Goal: Information Seeking & Learning: Check status

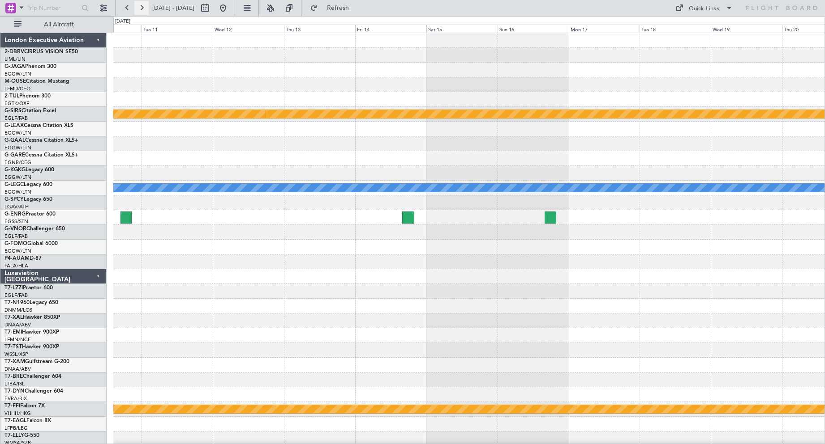
click at [141, 8] on button at bounding box center [141, 8] width 14 height 14
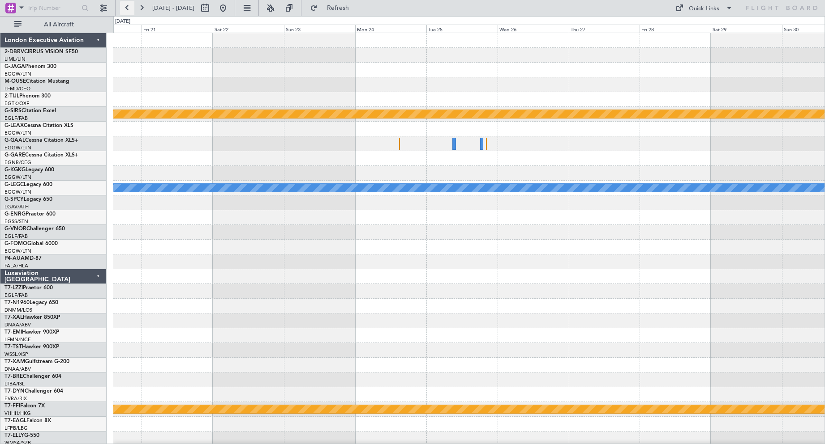
click at [128, 4] on button at bounding box center [127, 8] width 14 height 14
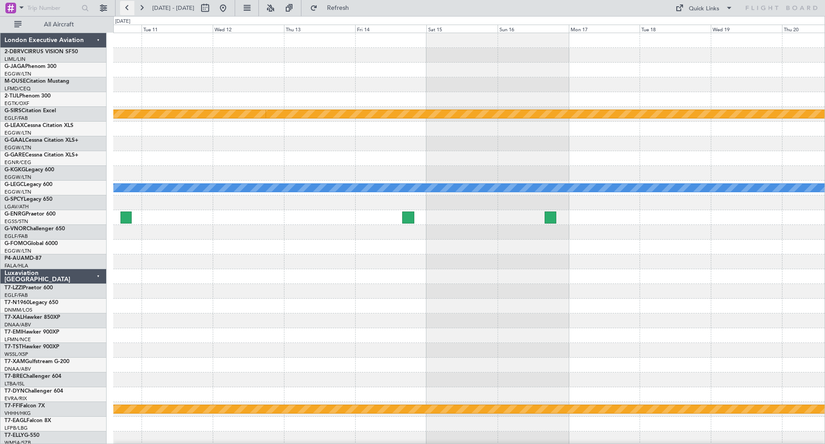
click at [128, 4] on button at bounding box center [127, 8] width 14 height 14
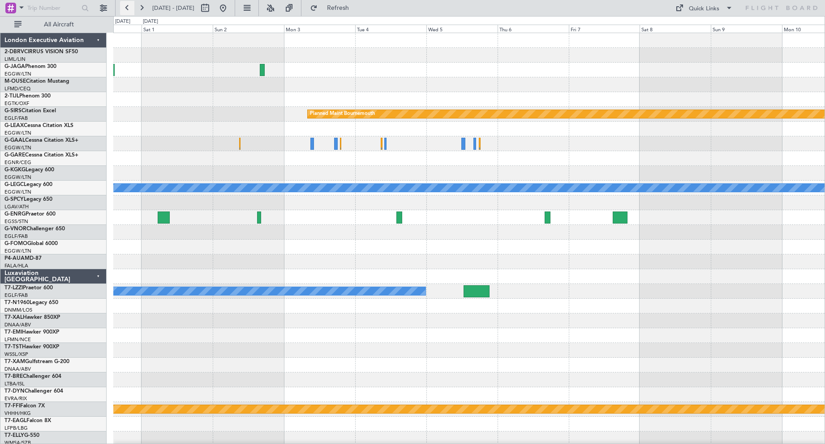
click at [127, 7] on button at bounding box center [127, 8] width 14 height 14
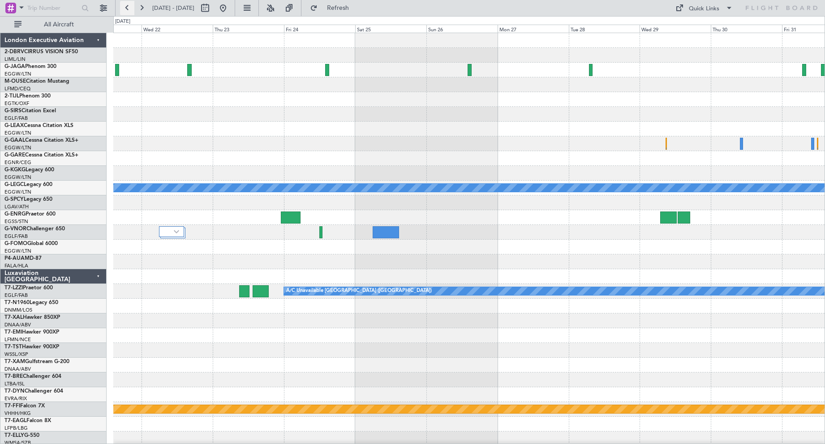
click at [129, 8] on button at bounding box center [127, 8] width 14 height 14
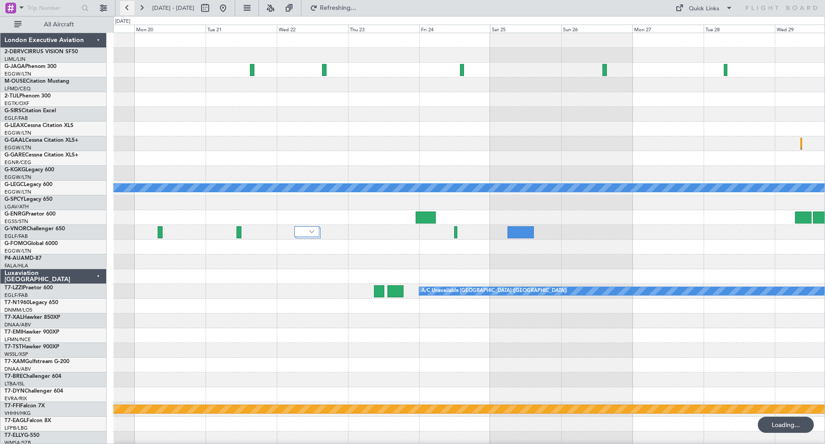
click at [129, 8] on button at bounding box center [127, 8] width 14 height 14
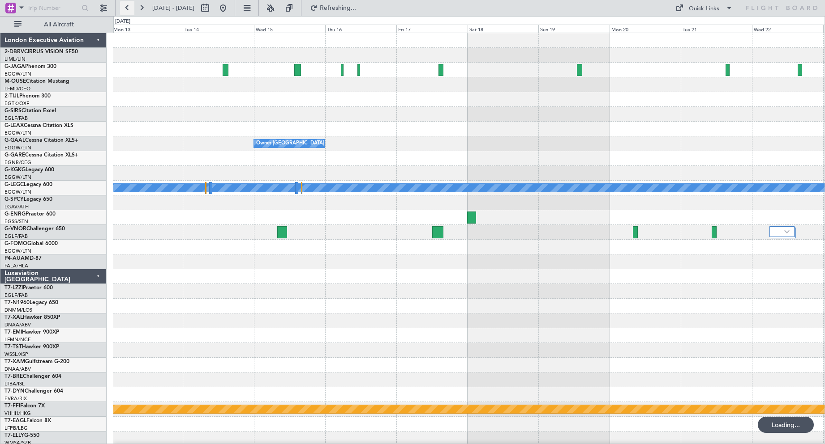
click at [129, 8] on button at bounding box center [127, 8] width 14 height 14
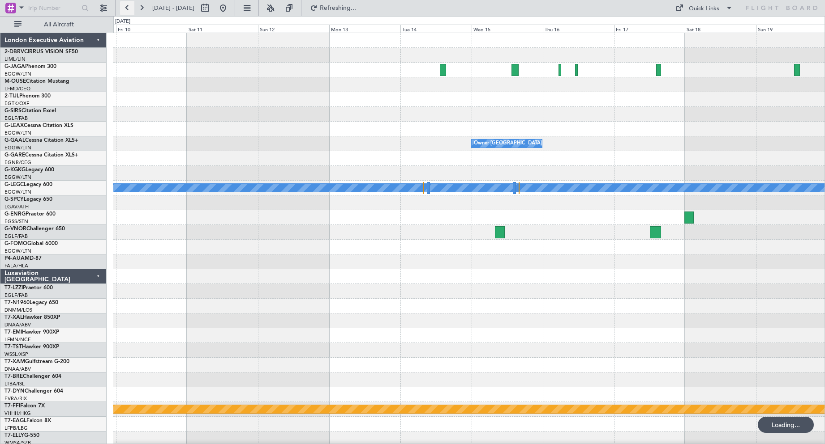
click at [129, 8] on button at bounding box center [127, 8] width 14 height 14
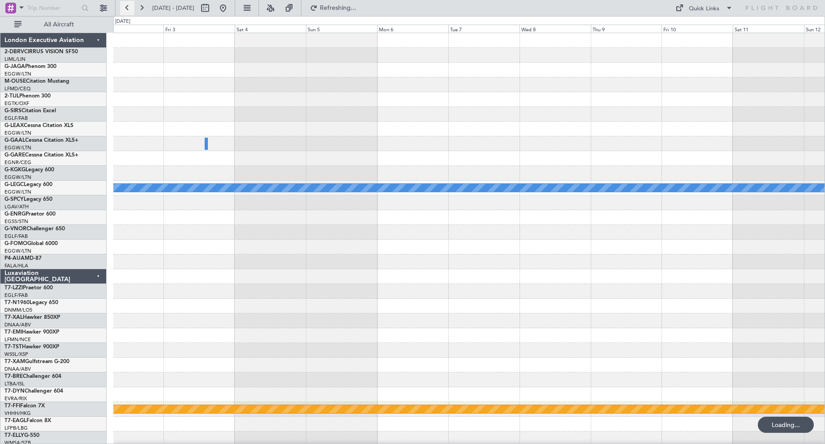
click at [129, 8] on button at bounding box center [127, 8] width 14 height 14
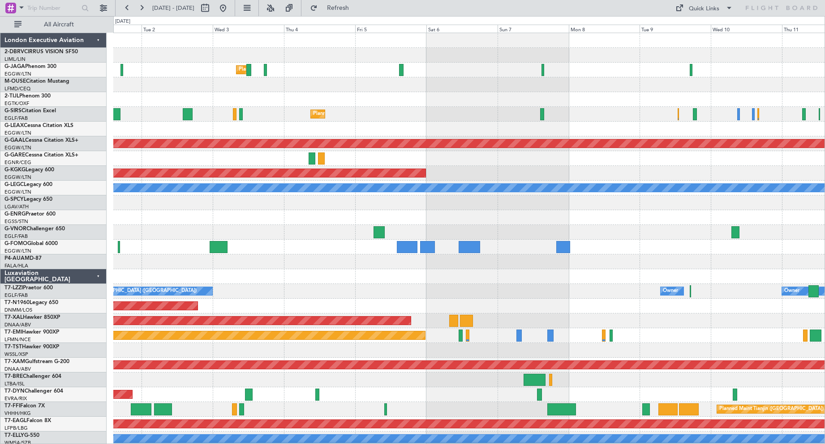
click at [98, 275] on div "Luxaviation [GEOGRAPHIC_DATA]" at bounding box center [53, 276] width 106 height 15
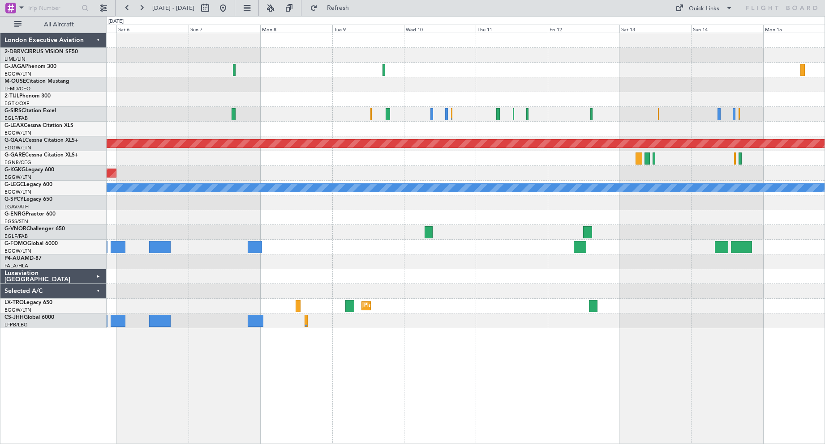
click at [216, 206] on div "Planned Maint [GEOGRAPHIC_DATA] ([GEOGRAPHIC_DATA]) Planned Maint [GEOGRAPHIC_D…" at bounding box center [466, 180] width 718 height 295
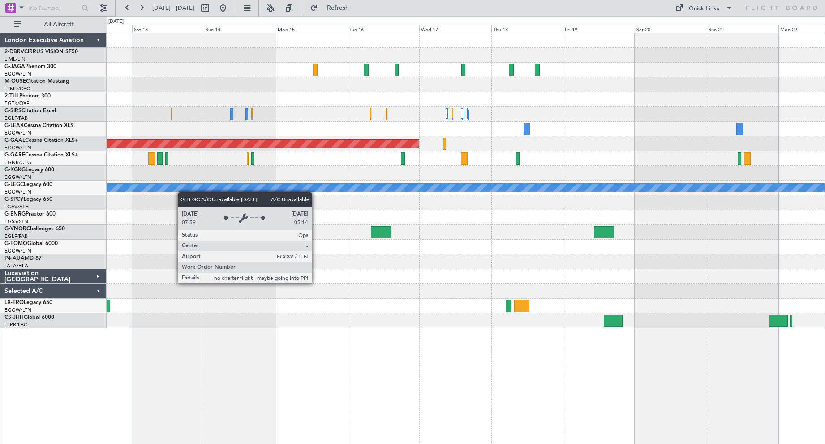
click at [179, 192] on div "Planned Maint Dusseldorf A/C Unavailable [GEOGRAPHIC_DATA] ([GEOGRAPHIC_DATA])" at bounding box center [466, 180] width 718 height 295
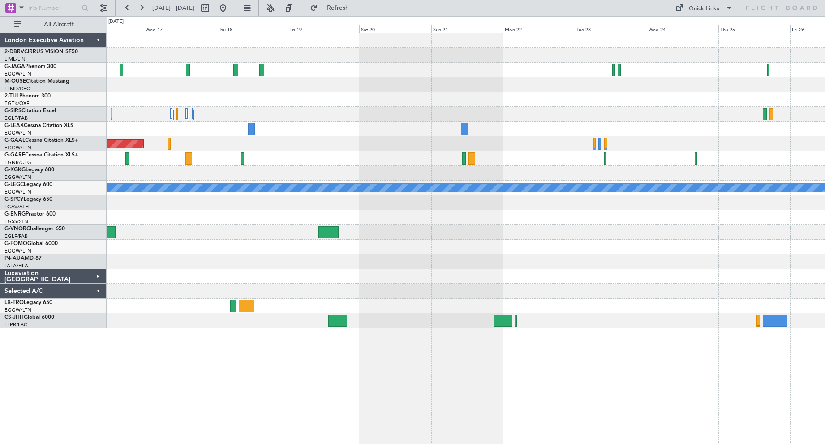
click at [220, 234] on div "Planned Maint Dusseldorf A/C Unavailable [GEOGRAPHIC_DATA] ([GEOGRAPHIC_DATA])" at bounding box center [466, 180] width 718 height 295
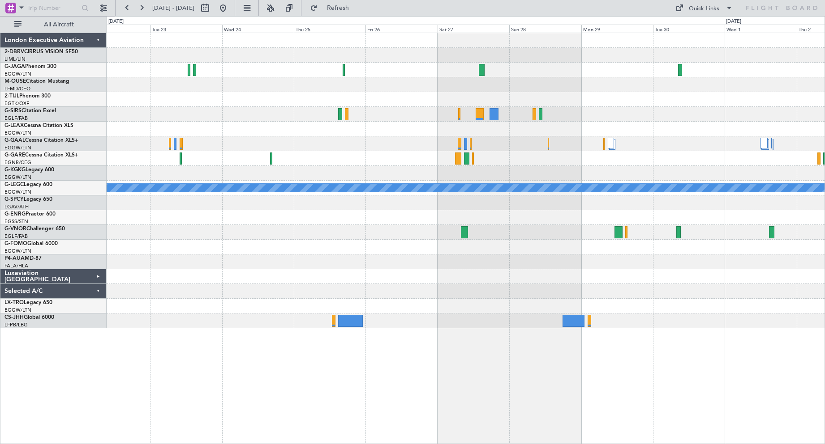
click at [273, 227] on div "A/C Unavailable [GEOGRAPHIC_DATA] ([GEOGRAPHIC_DATA])" at bounding box center [466, 180] width 718 height 295
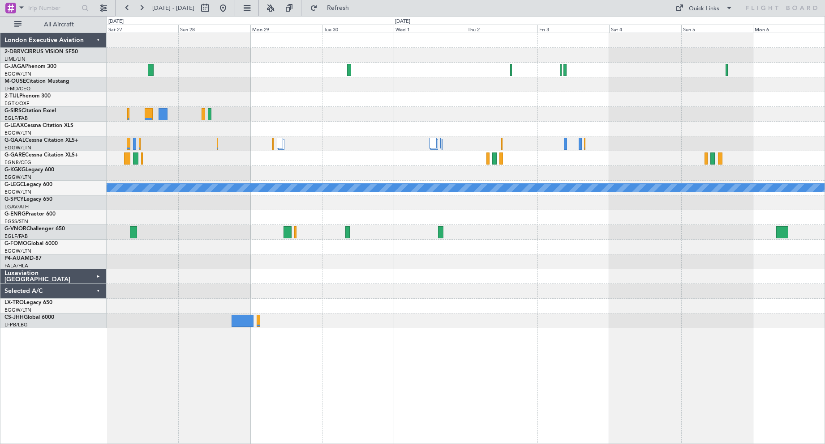
click at [382, 233] on div at bounding box center [466, 232] width 718 height 15
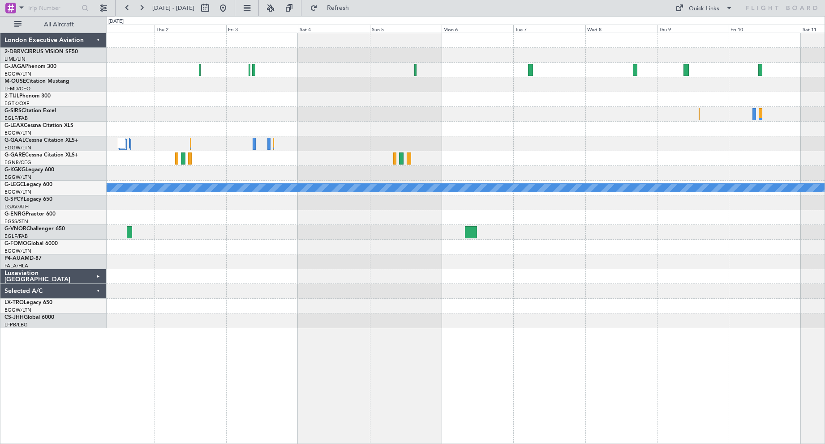
click at [357, 236] on div at bounding box center [466, 232] width 718 height 15
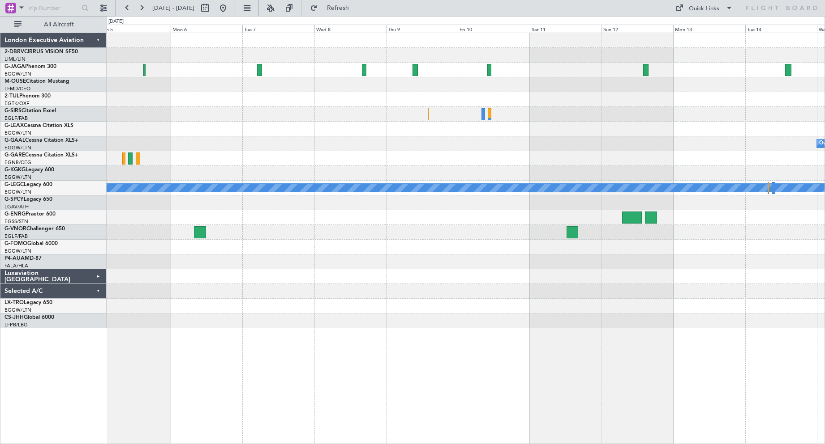
click at [377, 225] on div at bounding box center [466, 232] width 718 height 15
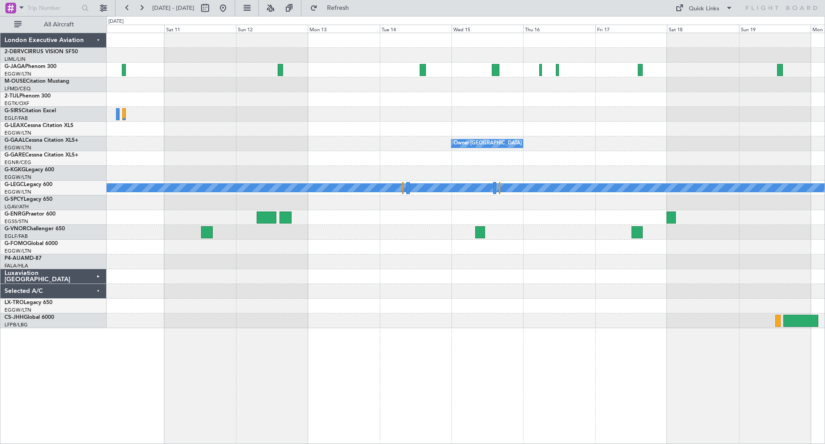
click at [298, 292] on div "Owner [GEOGRAPHIC_DATA] ([GEOGRAPHIC_DATA]) A/C Unavailable [GEOGRAPHIC_DATA] (…" at bounding box center [466, 180] width 718 height 295
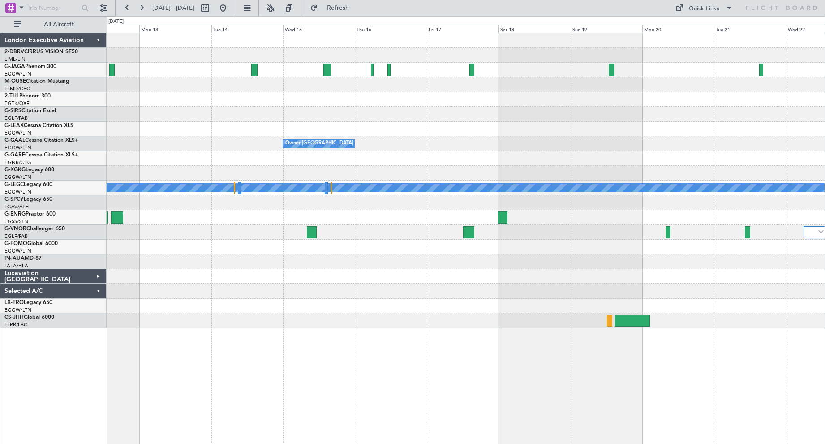
click at [432, 288] on div "Owner [GEOGRAPHIC_DATA] ([GEOGRAPHIC_DATA]) A/C Unavailable [GEOGRAPHIC_DATA] (…" at bounding box center [466, 180] width 718 height 295
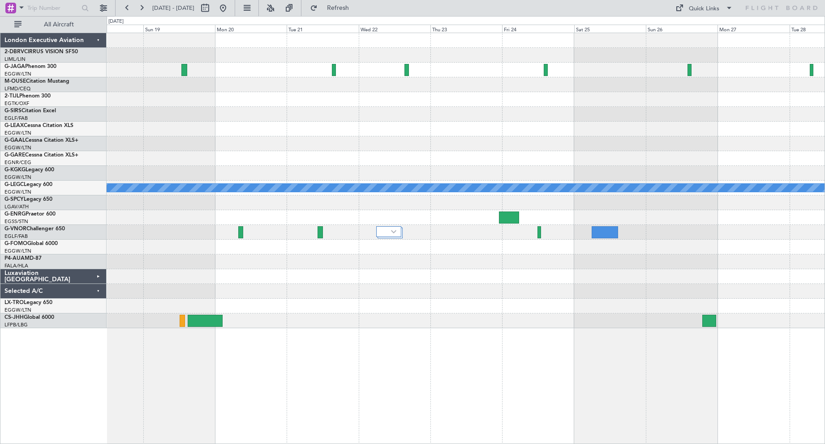
click at [219, 264] on div "Owner [GEOGRAPHIC_DATA] ([GEOGRAPHIC_DATA]) A/C Unavailable [GEOGRAPHIC_DATA] (…" at bounding box center [466, 180] width 718 height 295
